Goal: Transaction & Acquisition: Obtain resource

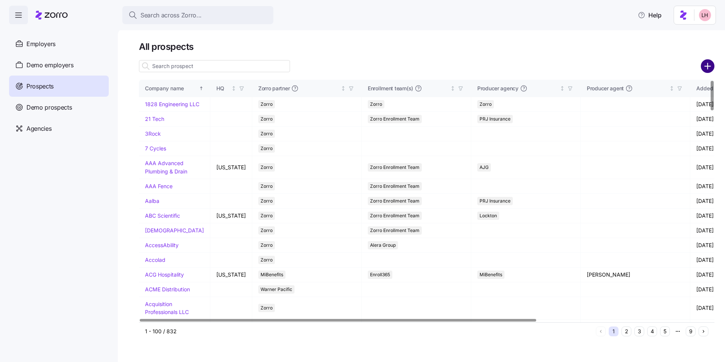
click at [714, 66] on circle "add icon" at bounding box center [708, 66] width 12 height 12
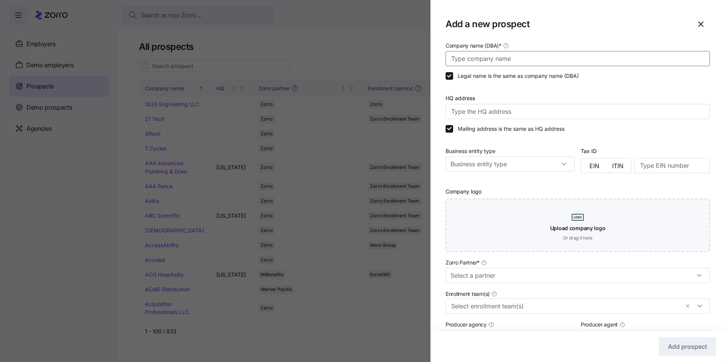
click at [496, 61] on input "Company name (DBA) *" at bounding box center [578, 58] width 264 height 15
type input "Pool Centurion Management"
click at [512, 277] on input "Zorro Partner *" at bounding box center [578, 275] width 264 height 15
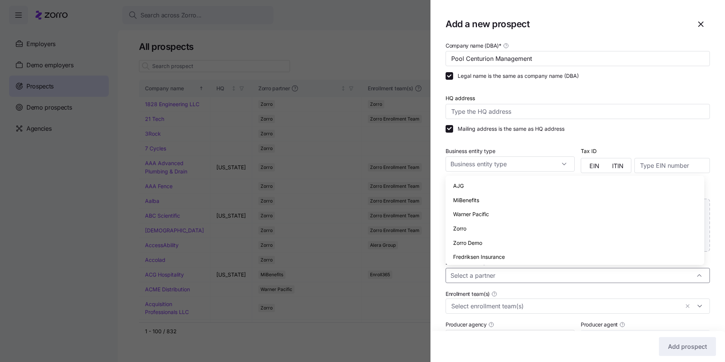
click at [476, 227] on div "Zorro" at bounding box center [575, 228] width 253 height 14
type input "Zorro"
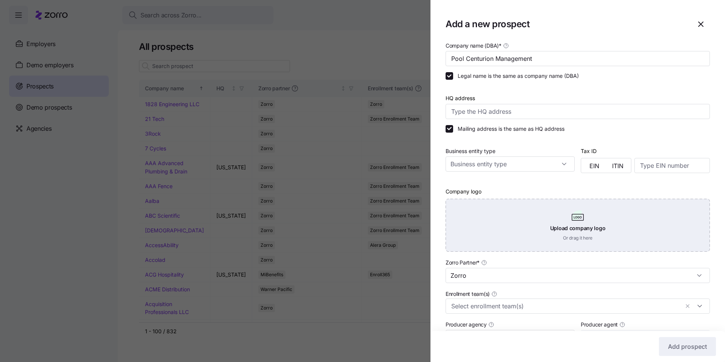
scroll to position [110, 0]
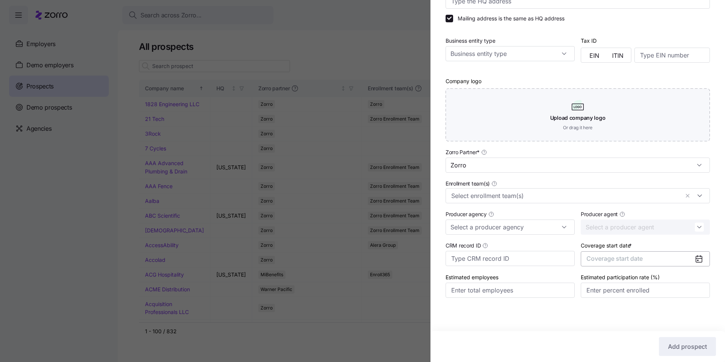
click at [639, 261] on span "Coverage start date" at bounding box center [615, 259] width 56 height 8
click at [688, 170] on icon "button" at bounding box center [690, 167] width 7 height 7
click at [605, 192] on button "Jan" at bounding box center [604, 186] width 38 height 16
click at [699, 344] on span "Add prospect" at bounding box center [687, 346] width 39 height 9
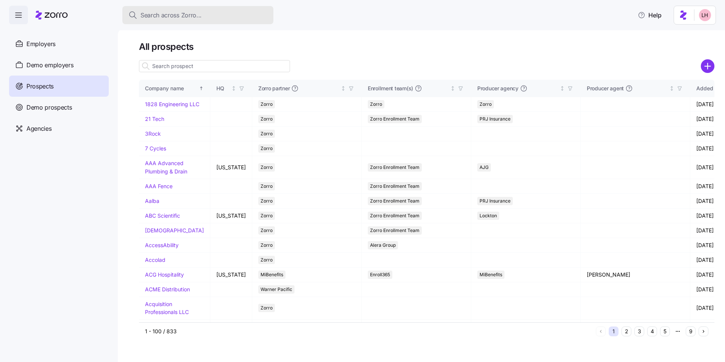
click at [192, 15] on span "Search across Zorro..." at bounding box center [171, 15] width 61 height 9
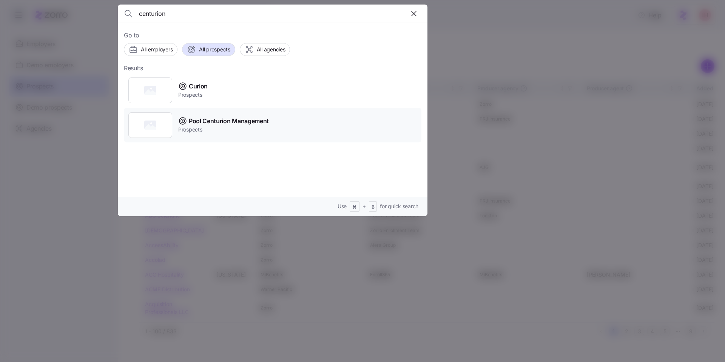
type input "centurion"
drag, startPoint x: 244, startPoint y: 130, endPoint x: 234, endPoint y: 122, distance: 13.2
click at [244, 130] on span "Prospects" at bounding box center [223, 130] width 91 height 8
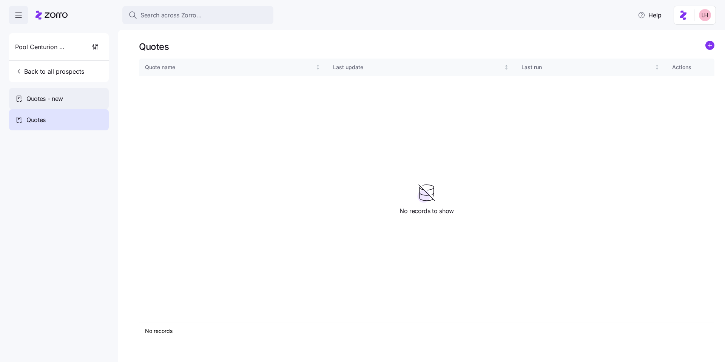
click at [62, 95] on span "Quotes - new" at bounding box center [44, 98] width 37 height 9
click at [709, 45] on icon "add icon" at bounding box center [710, 45] width 4 height 0
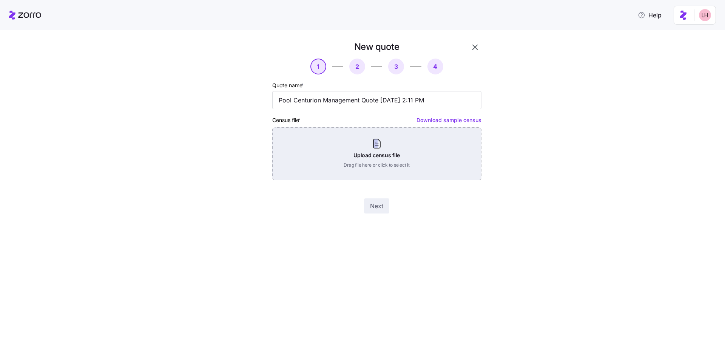
click at [377, 145] on div "Upload census file Drag file here or click to select it" at bounding box center [376, 153] width 209 height 53
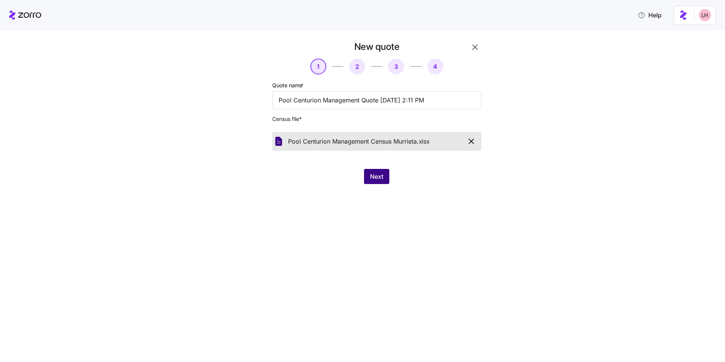
click at [383, 173] on span "Next" at bounding box center [376, 176] width 13 height 9
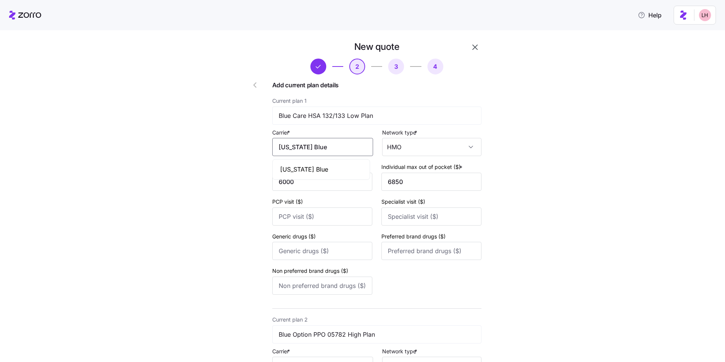
click at [330, 150] on input "Florida Blue" at bounding box center [322, 147] width 101 height 18
click at [310, 168] on span "Florida Blue" at bounding box center [304, 169] width 48 height 9
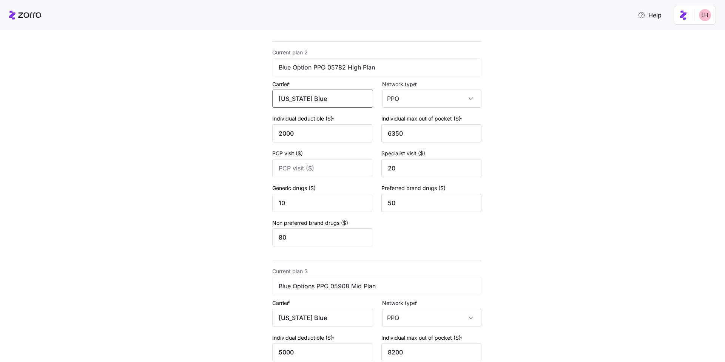
click at [314, 99] on input "Florida Blue" at bounding box center [322, 99] width 101 height 18
drag, startPoint x: 303, startPoint y: 121, endPoint x: 312, endPoint y: 123, distance: 10.0
click at [303, 121] on span "Florida Blue" at bounding box center [304, 120] width 48 height 9
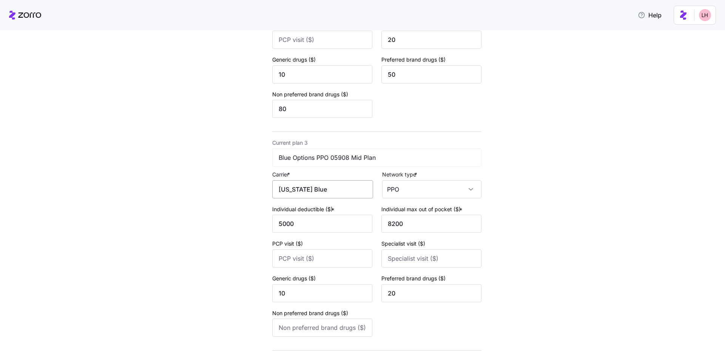
scroll to position [445, 0]
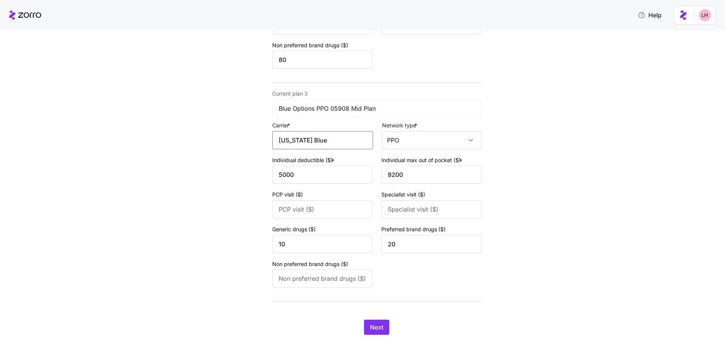
click at [319, 144] on input "Florida Blue" at bounding box center [322, 140] width 101 height 18
click at [310, 160] on span "Florida Blue" at bounding box center [304, 162] width 48 height 9
click at [375, 329] on span "Next" at bounding box center [376, 327] width 13 height 9
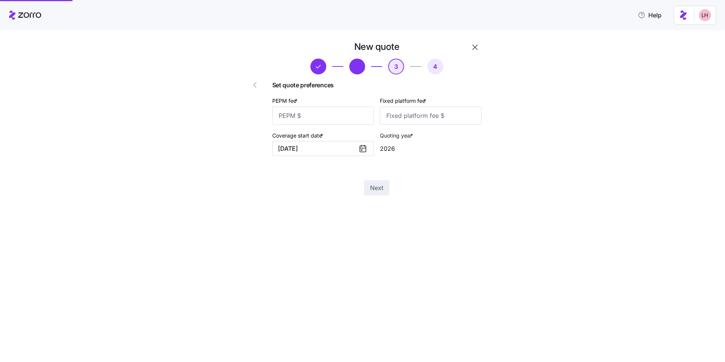
scroll to position [0, 0]
click at [333, 114] on input "PEPM fee *" at bounding box center [323, 116] width 102 height 18
type input "50"
type input "100"
click at [384, 189] on button "Next" at bounding box center [376, 187] width 25 height 15
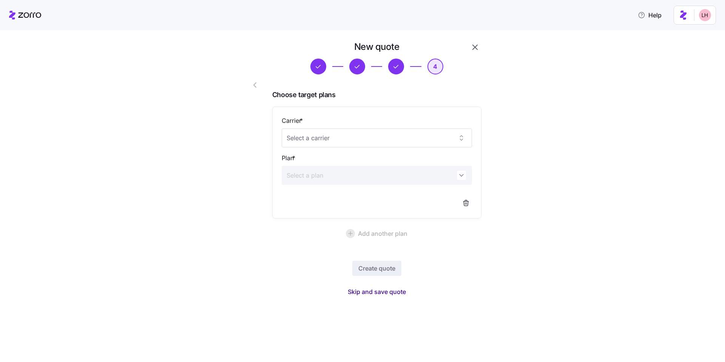
click at [386, 293] on span "Skip and save quote" at bounding box center [377, 291] width 58 height 9
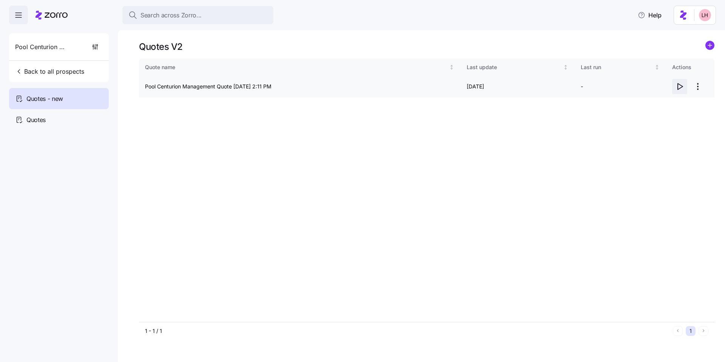
click at [682, 86] on icon "button" at bounding box center [680, 86] width 5 height 6
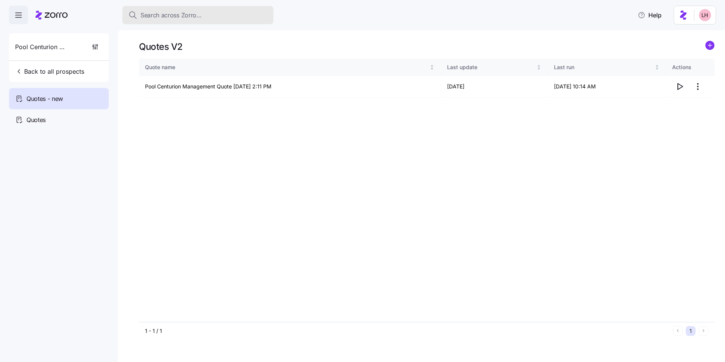
click at [171, 17] on span "Search across Zorro..." at bounding box center [171, 15] width 61 height 9
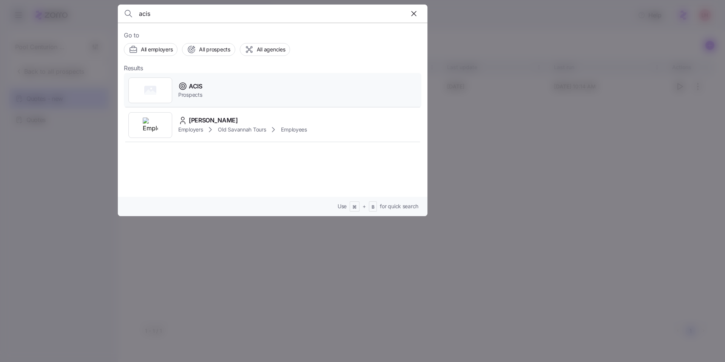
type input "acis"
click at [255, 86] on div "ACIS Prospects" at bounding box center [273, 90] width 298 height 35
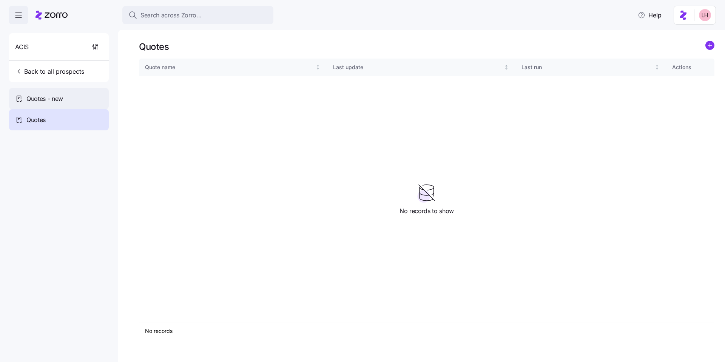
click at [82, 93] on div "Quotes - new" at bounding box center [59, 98] width 100 height 21
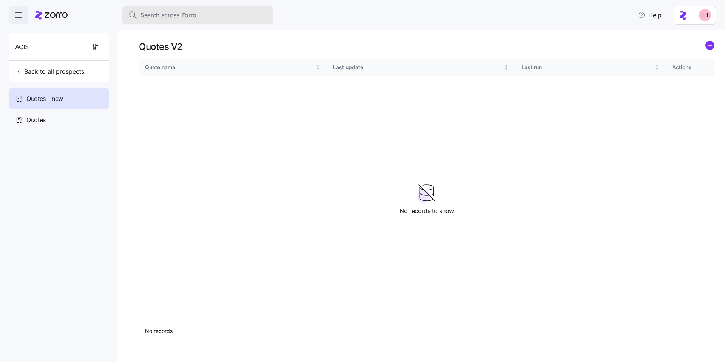
click at [159, 15] on span "Search across Zorro..." at bounding box center [171, 15] width 61 height 9
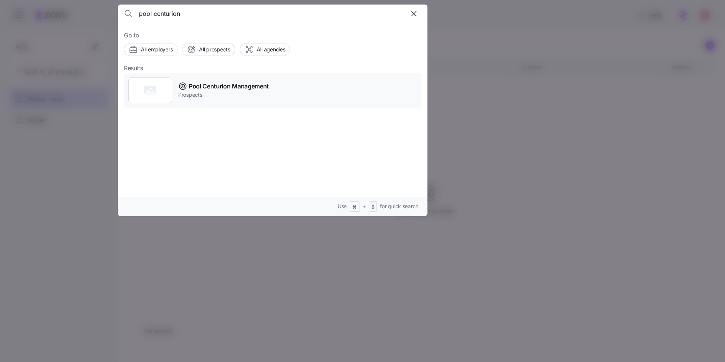
type input "pool centurion"
click at [212, 85] on span "Pool Centurion Management" at bounding box center [229, 86] width 80 height 9
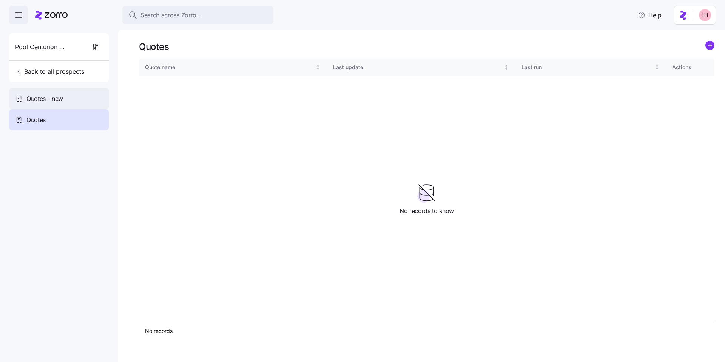
click at [94, 92] on div "Quotes - new" at bounding box center [59, 98] width 100 height 21
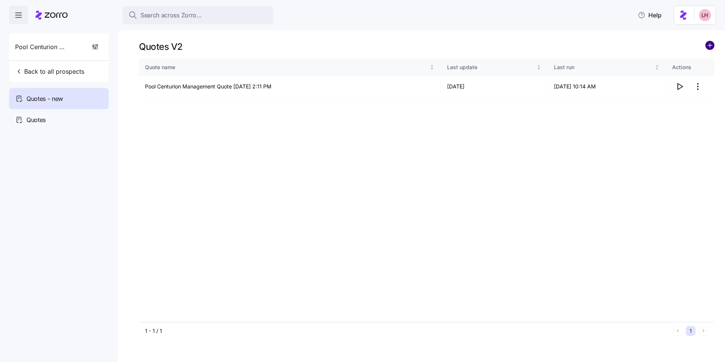
click at [709, 48] on circle "add icon" at bounding box center [710, 45] width 8 height 8
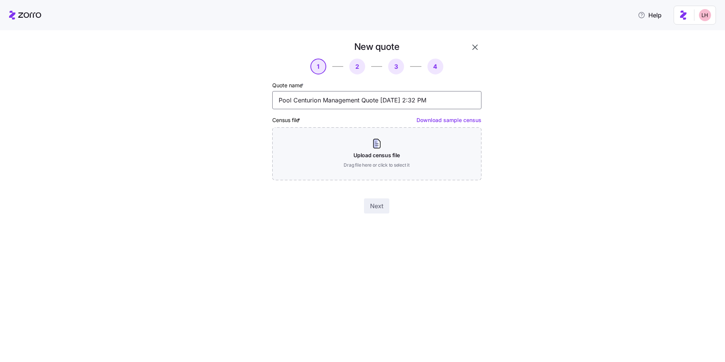
click at [363, 100] on input "Pool Centurion Management Quote 10/15/2025 2:32 PM" at bounding box center [376, 100] width 209 height 18
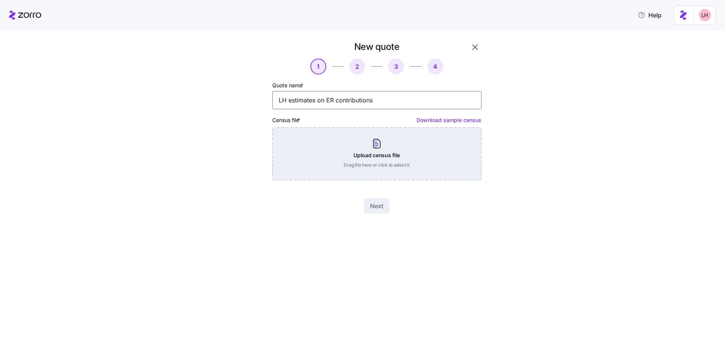
type input "LH estimates on ER contributions"
click at [382, 147] on div "Upload census file Drag file here or click to select it" at bounding box center [376, 153] width 209 height 53
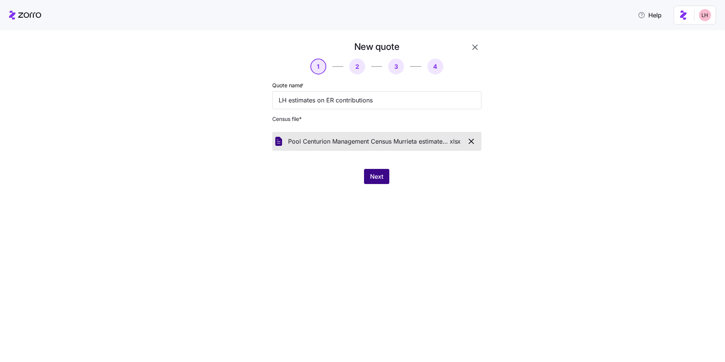
click at [375, 178] on span "Next" at bounding box center [376, 176] width 13 height 9
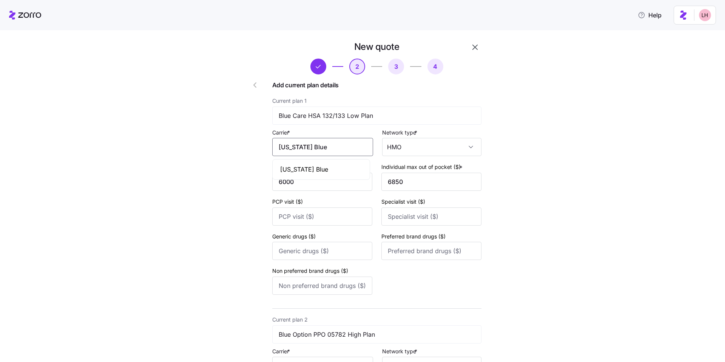
click at [323, 150] on input "Florida Blue" at bounding box center [322, 147] width 101 height 18
click at [313, 166] on span "Florida Blue" at bounding box center [304, 169] width 48 height 9
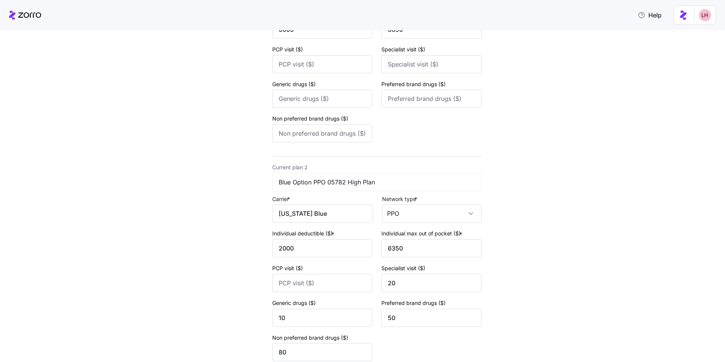
scroll to position [265, 0]
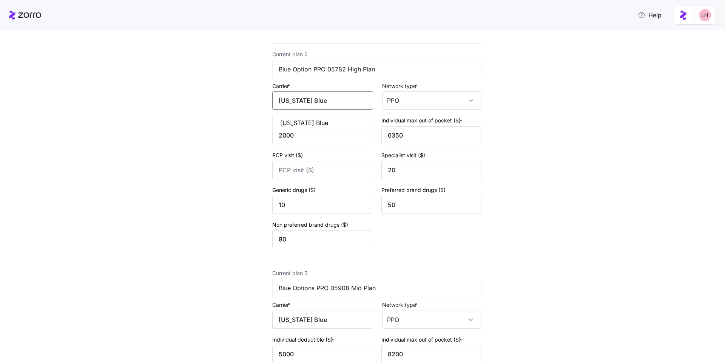
click at [324, 103] on input "Florida Blue" at bounding box center [322, 100] width 101 height 18
click at [318, 116] on div "Florida Blue" at bounding box center [321, 122] width 94 height 17
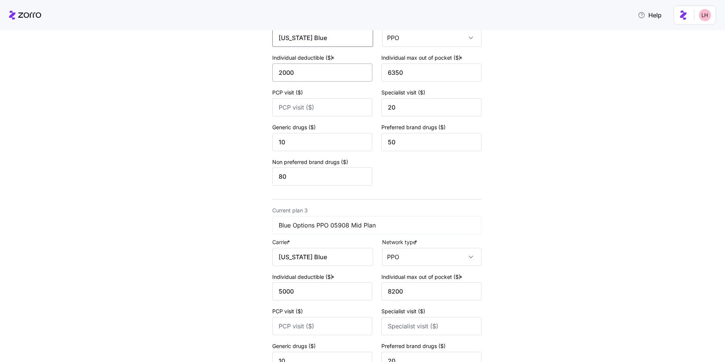
scroll to position [430, 0]
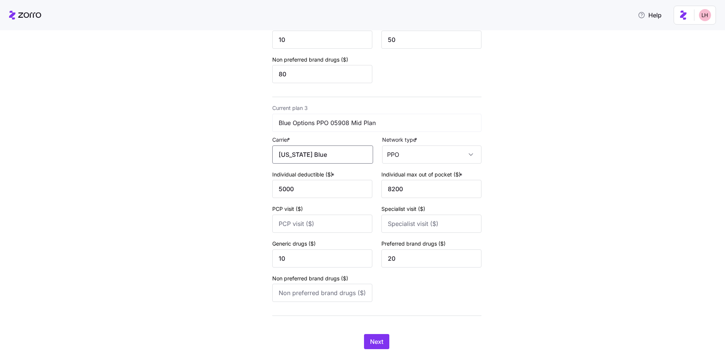
click at [318, 153] on input "Florida Blue" at bounding box center [322, 154] width 101 height 18
click at [315, 176] on div "Florida Blue" at bounding box center [321, 176] width 94 height 17
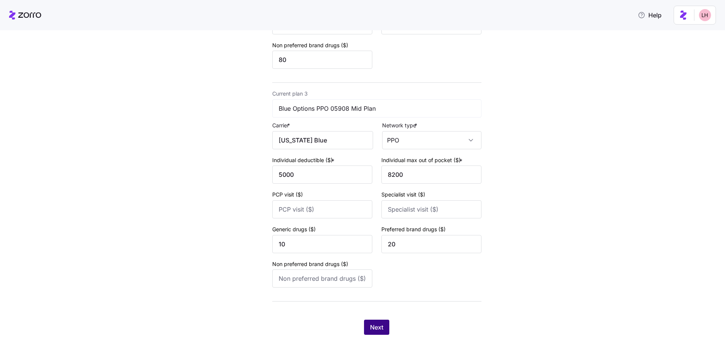
click at [383, 328] on button "Next" at bounding box center [376, 327] width 25 height 15
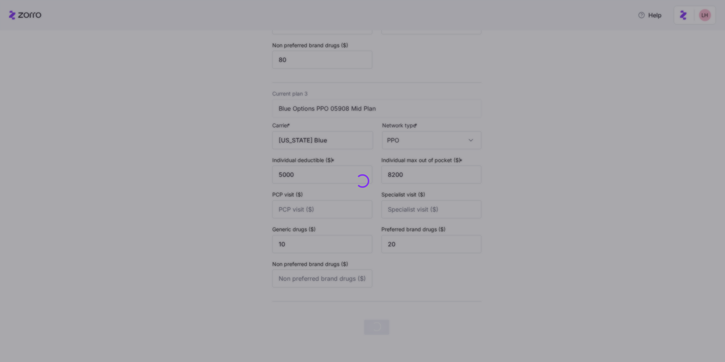
scroll to position [0, 0]
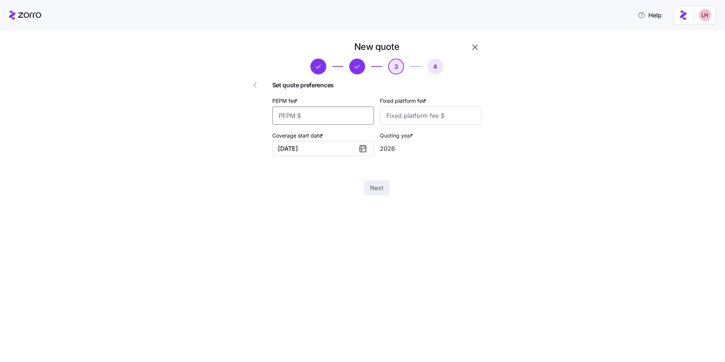
click at [315, 122] on input "PEPM fee *" at bounding box center [323, 116] width 102 height 18
type input "50"
type input "100"
click at [389, 182] on button "Next" at bounding box center [376, 187] width 25 height 15
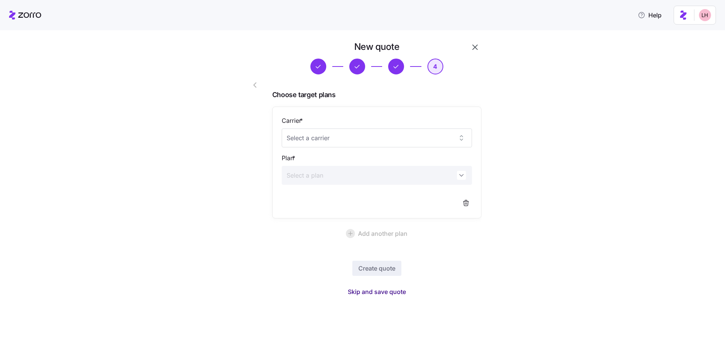
click at [391, 286] on button "Skip and save quote" at bounding box center [377, 292] width 70 height 14
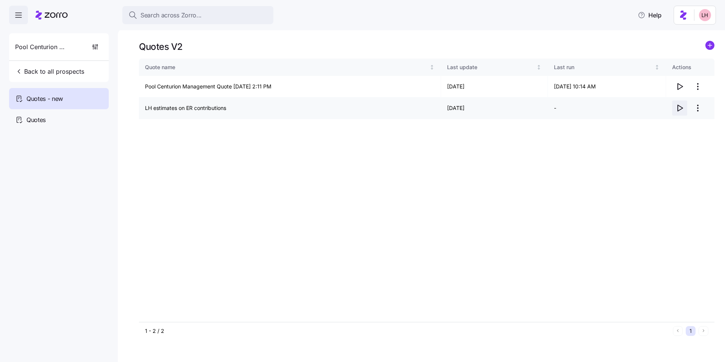
click at [679, 111] on icon "button" at bounding box center [680, 108] width 5 height 6
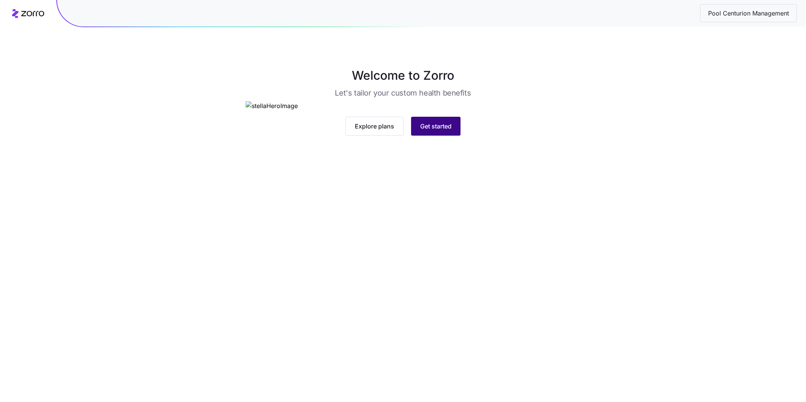
click at [445, 136] on button "Get started" at bounding box center [435, 126] width 49 height 19
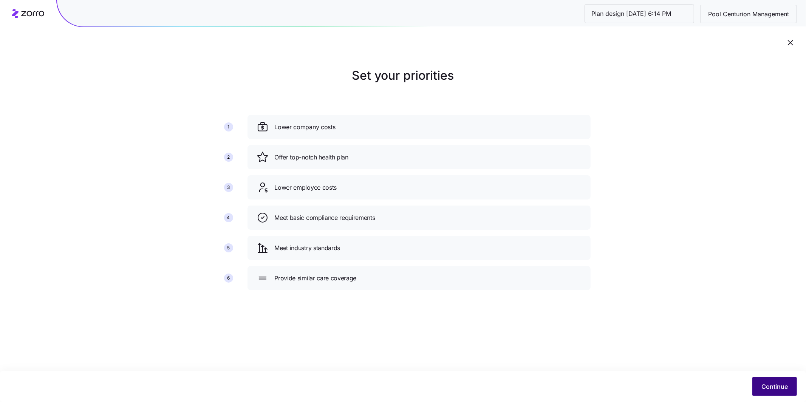
click at [776, 388] on span "Continue" at bounding box center [774, 386] width 26 height 9
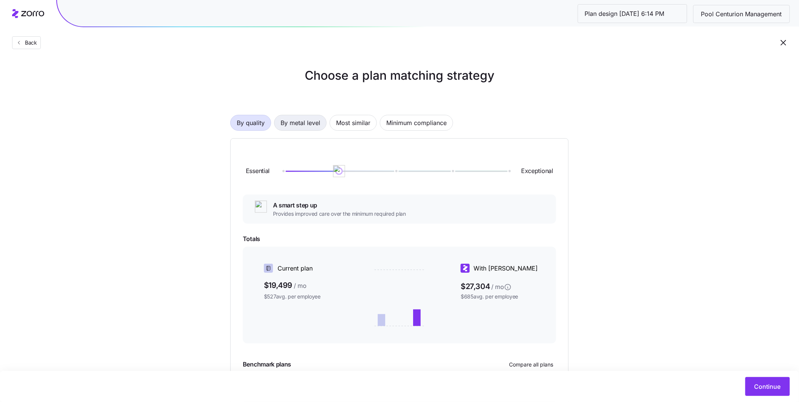
click at [309, 122] on span "By metal level" at bounding box center [301, 122] width 40 height 15
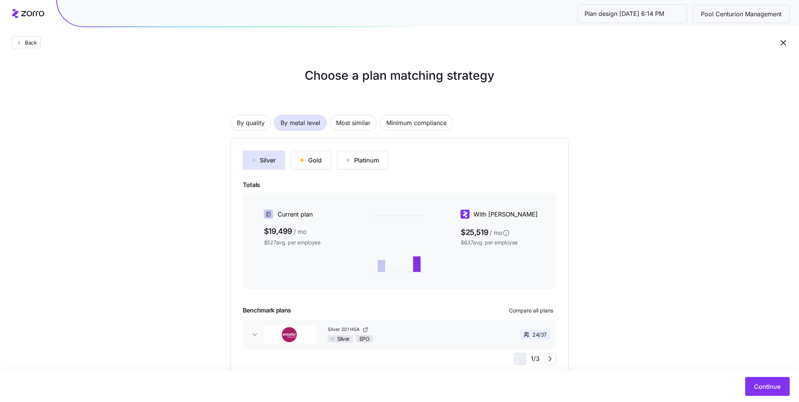
click at [312, 163] on div "Gold" at bounding box center [311, 160] width 21 height 9
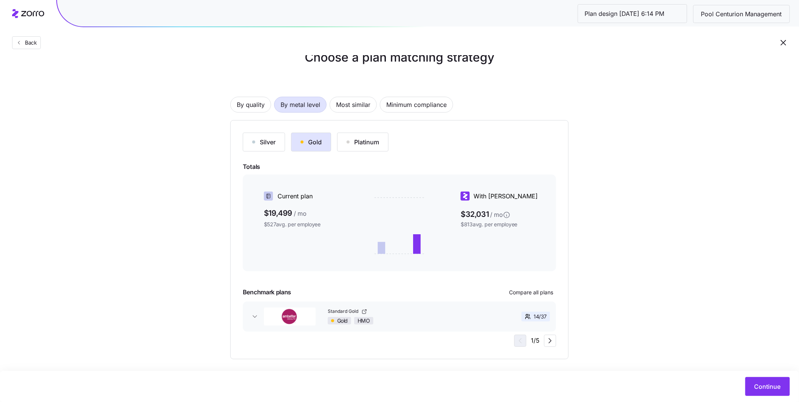
scroll to position [23, 0]
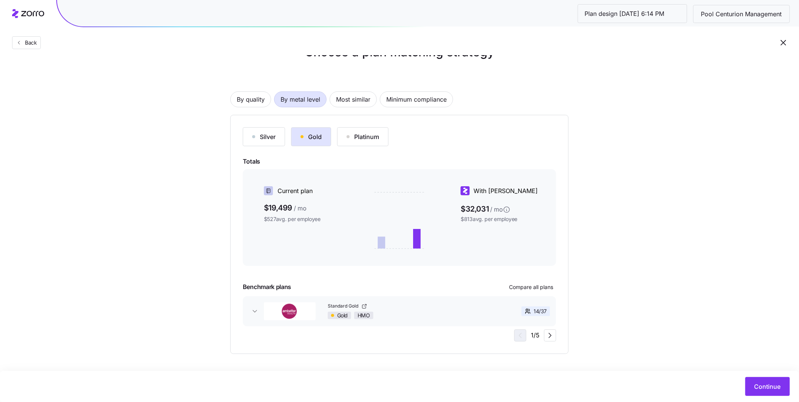
click at [269, 144] on button "Silver" at bounding box center [264, 136] width 42 height 19
click at [354, 103] on span "Most similar" at bounding box center [353, 99] width 34 height 15
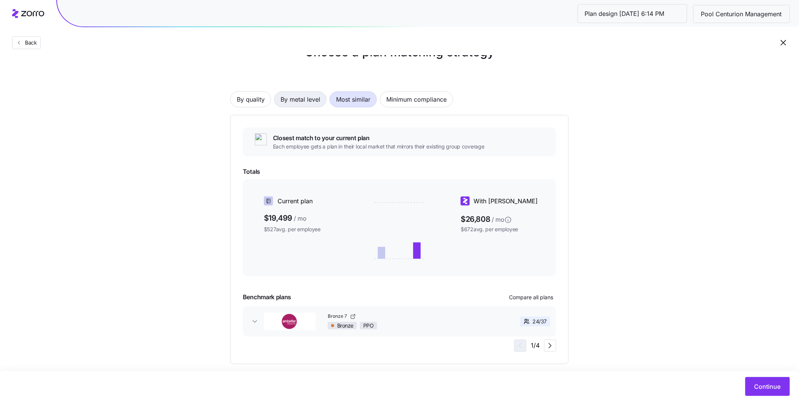
click at [311, 100] on span "By metal level" at bounding box center [301, 99] width 40 height 15
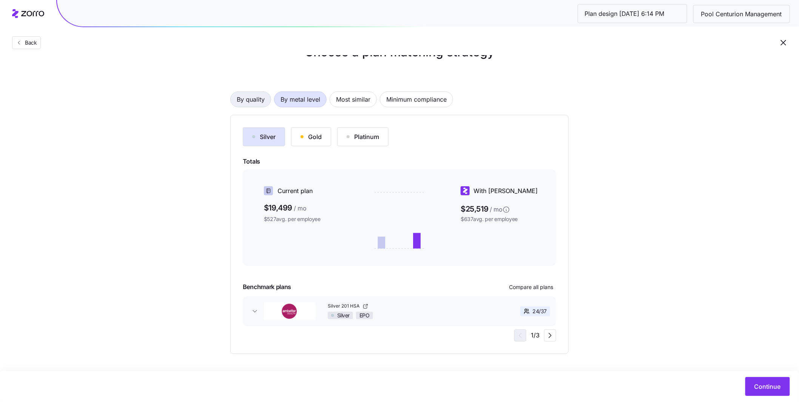
click at [260, 104] on span "By quality" at bounding box center [251, 99] width 28 height 15
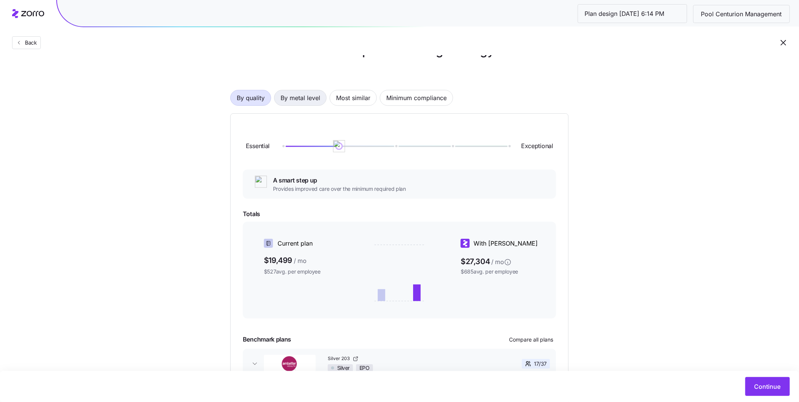
click at [319, 100] on span "By metal level" at bounding box center [301, 97] width 40 height 15
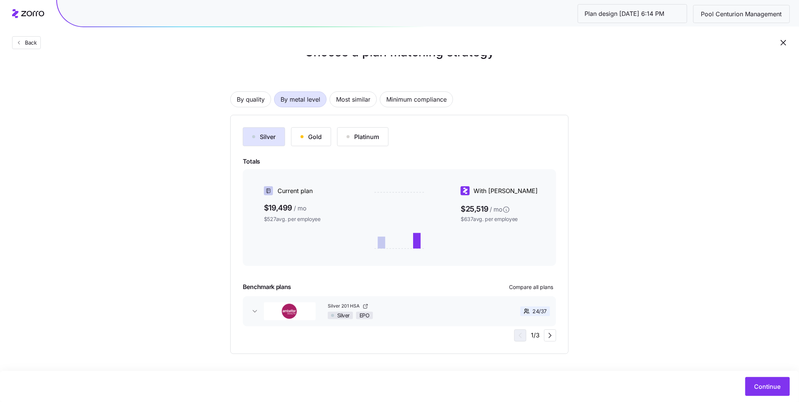
scroll to position [23, 0]
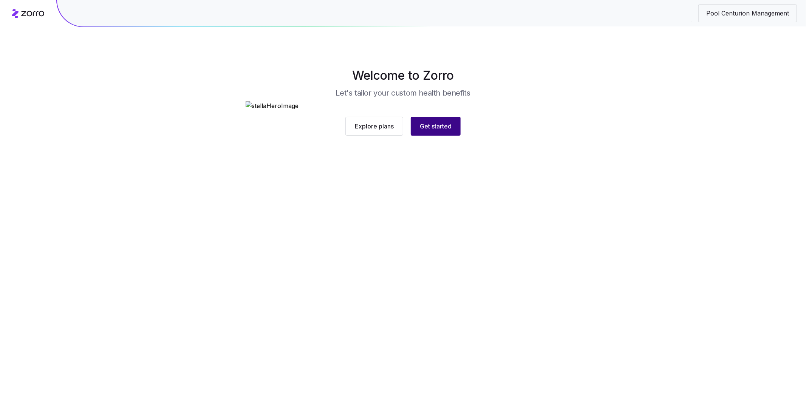
click at [452, 136] on button "Get started" at bounding box center [436, 126] width 50 height 19
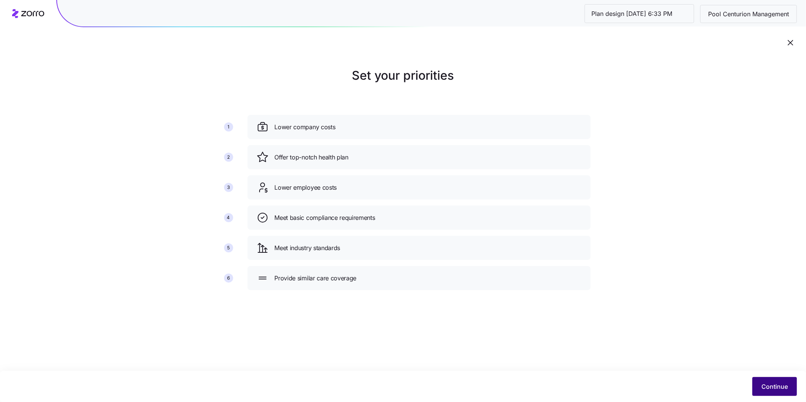
click at [772, 385] on span "Continue" at bounding box center [774, 386] width 26 height 9
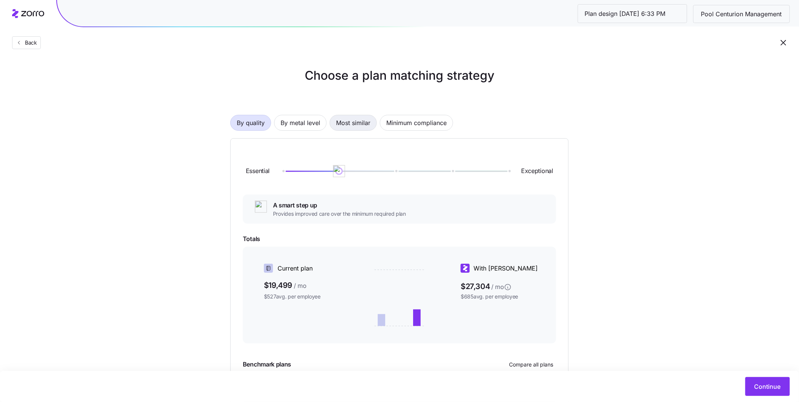
click at [352, 121] on span "Most similar" at bounding box center [353, 122] width 34 height 15
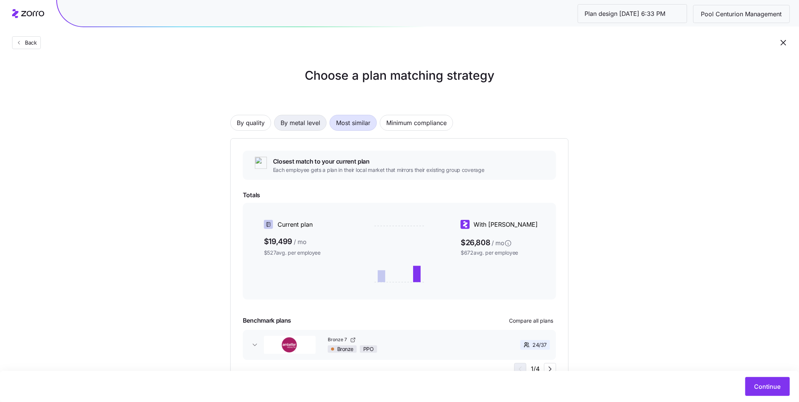
click at [301, 124] on span "By metal level" at bounding box center [301, 122] width 40 height 15
